Goal: Task Accomplishment & Management: Manage account settings

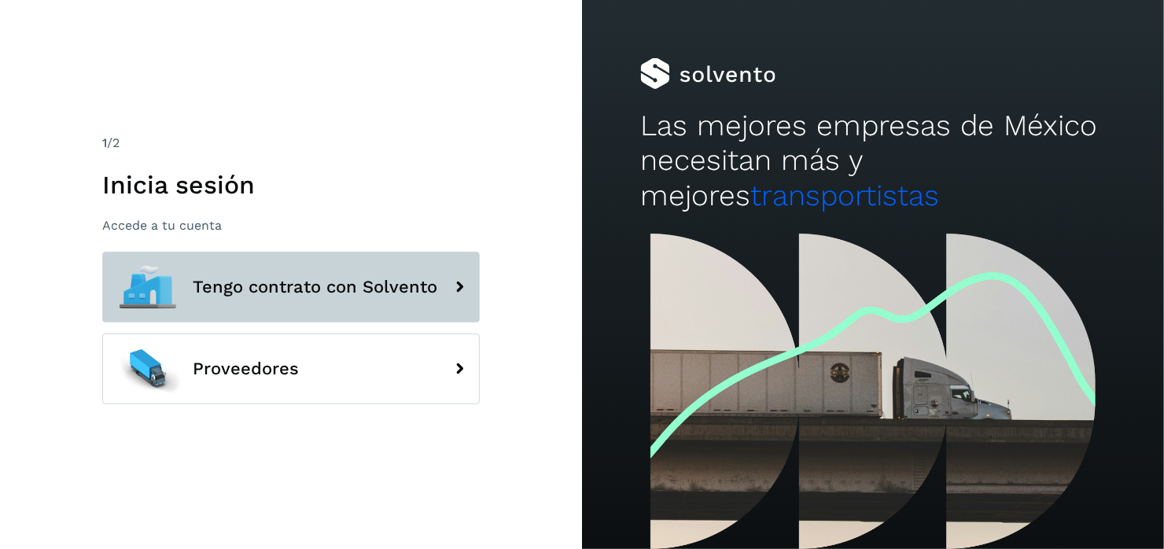
click at [287, 286] on span "Tengo contrato con Solvento" at bounding box center [315, 287] width 245 height 19
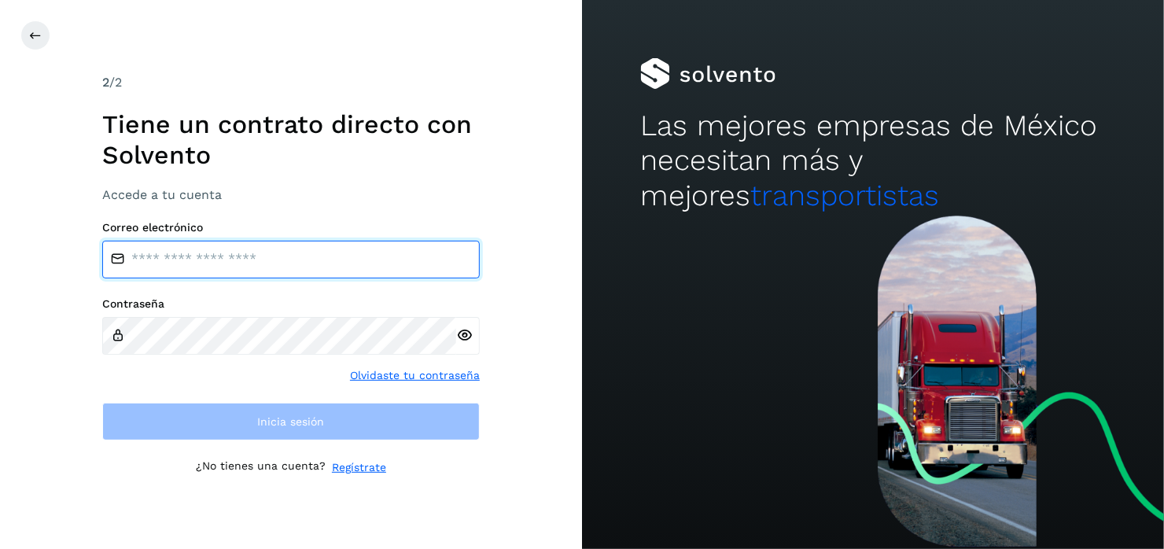
click at [169, 258] on input "email" at bounding box center [291, 260] width 378 height 38
type input "**********"
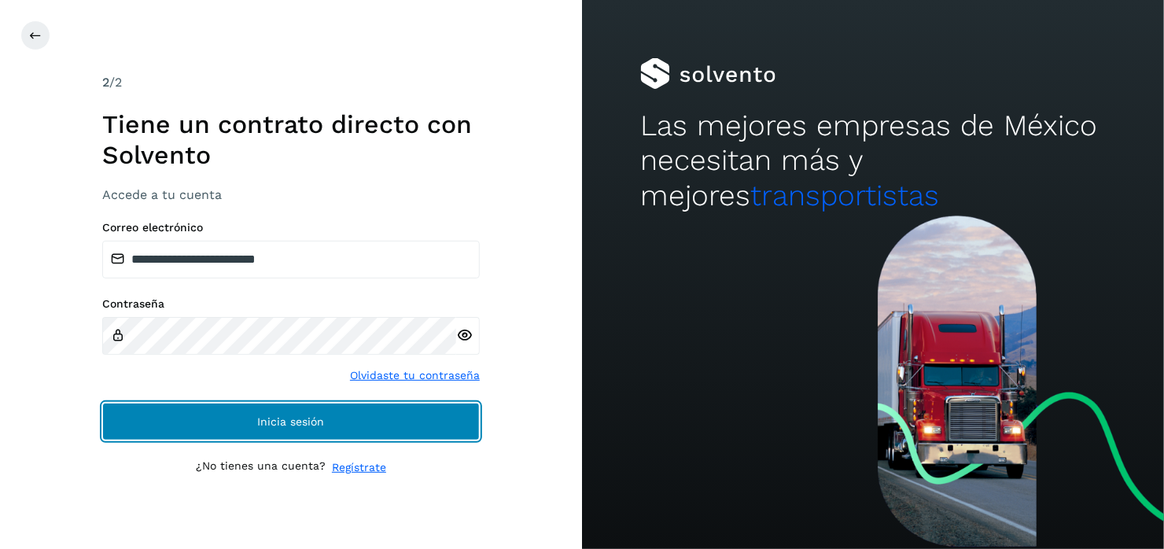
click at [271, 432] on button "Inicia sesión" at bounding box center [291, 422] width 378 height 38
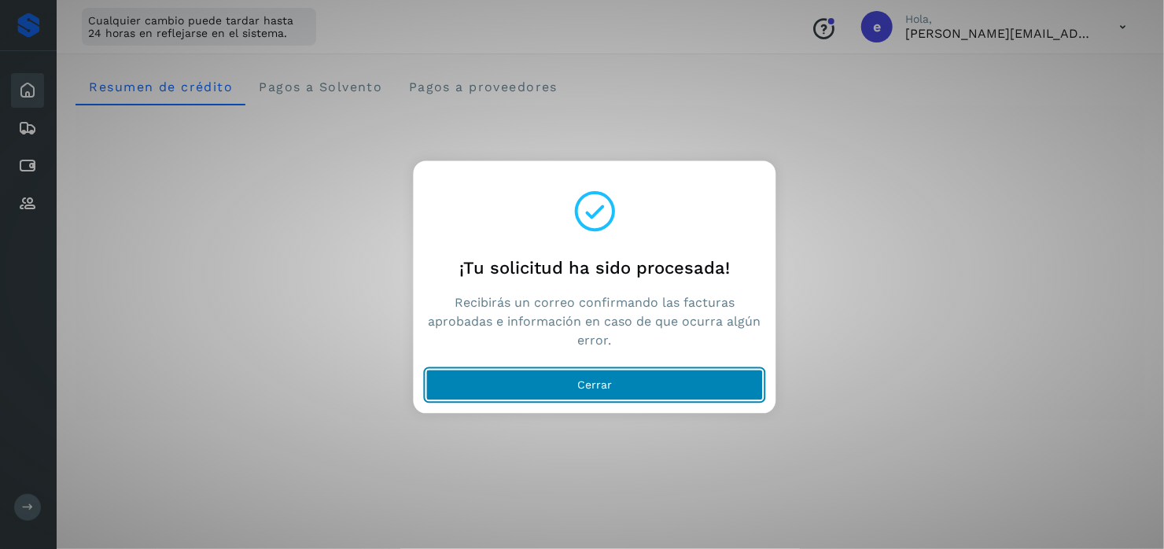
click at [588, 386] on span "Cerrar" at bounding box center [594, 385] width 35 height 11
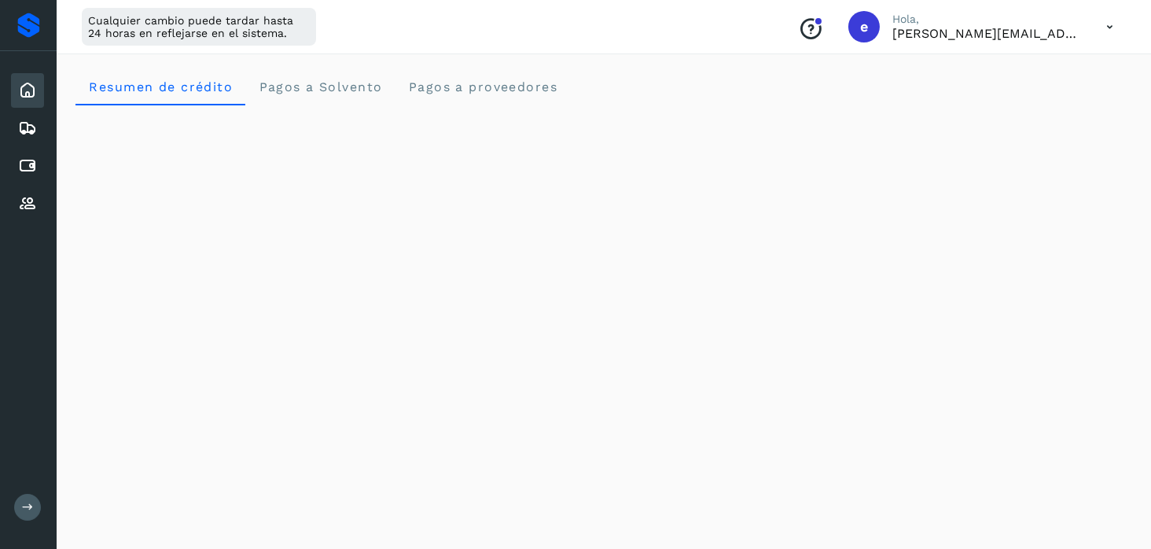
click at [1107, 23] on icon at bounding box center [1110, 27] width 32 height 32
click at [1011, 96] on div "Cerrar sesión" at bounding box center [1031, 102] width 187 height 30
